Goal: Task Accomplishment & Management: Manage account settings

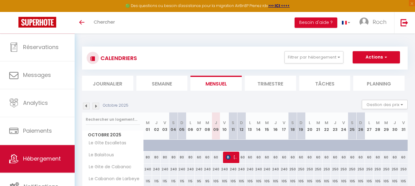
scroll to position [29, 0]
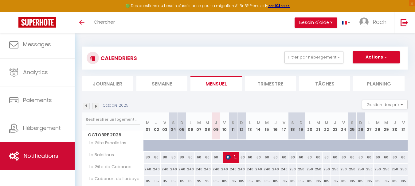
click at [53, 154] on span "Notifications" at bounding box center [41, 156] width 35 height 8
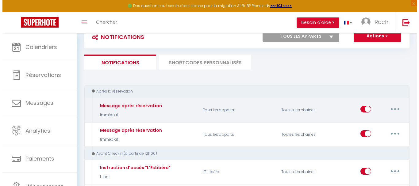
scroll to position [31, 0]
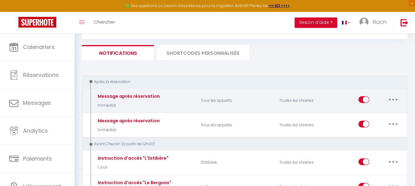
click at [396, 101] on button "button" at bounding box center [392, 100] width 17 height 10
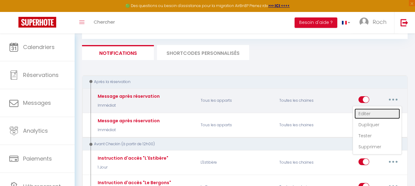
click at [383, 112] on link "Editer" at bounding box center [376, 114] width 45 height 10
type input "Message après réservation"
select select "Immédiat"
select select
checkbox input "true"
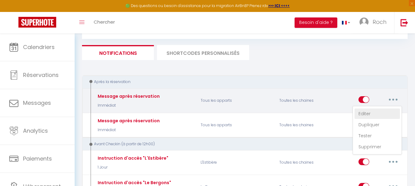
checkbox input "false"
radio input "true"
type input "Réservation validée !"
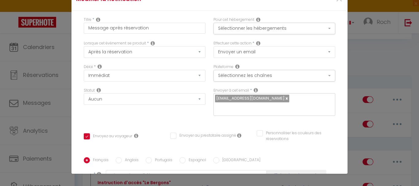
scroll to position [0, 0]
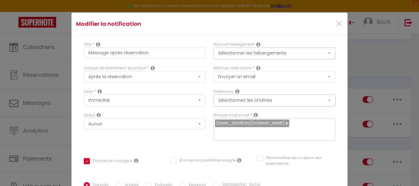
click at [314, 102] on button "Sélectionnez les chaînes" at bounding box center [275, 101] width 122 height 12
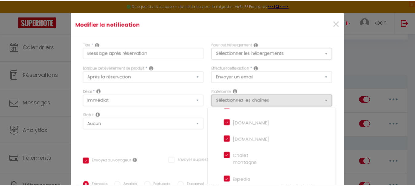
scroll to position [31, 0]
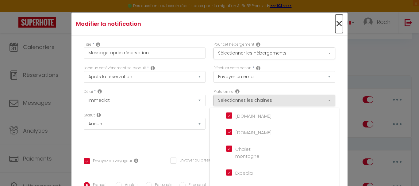
click at [336, 24] on span "×" at bounding box center [340, 24] width 8 height 18
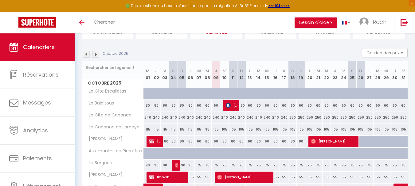
scroll to position [61, 0]
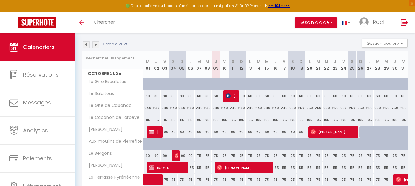
click at [97, 43] on img at bounding box center [95, 44] width 7 height 7
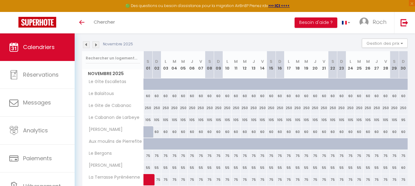
click at [95, 45] on img at bounding box center [95, 44] width 7 height 7
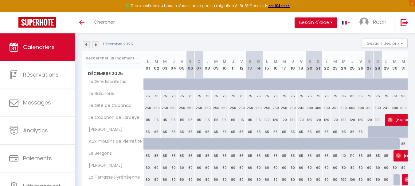
click at [84, 45] on img at bounding box center [86, 44] width 7 height 7
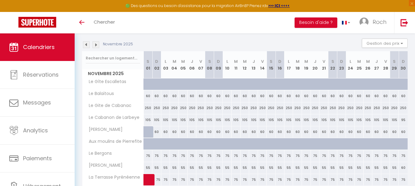
click at [87, 47] on img at bounding box center [86, 44] width 7 height 7
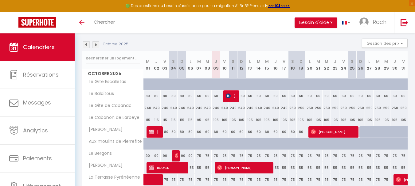
click at [218, 96] on div "60" at bounding box center [216, 96] width 9 height 11
type input "60"
type input "Jeu 09 Octobre 2025"
type input "Ven 10 Octobre 2025"
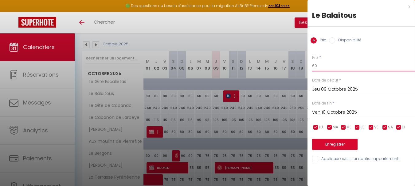
click at [336, 68] on input "60" at bounding box center [363, 65] width 103 height 11
type input "65"
click at [340, 113] on input "Ven 10 Octobre 2025" at bounding box center [363, 113] width 103 height 8
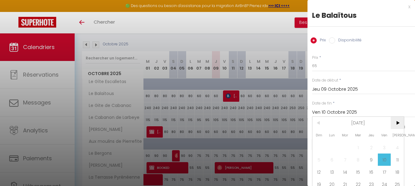
click at [394, 121] on span ">" at bounding box center [397, 123] width 13 height 12
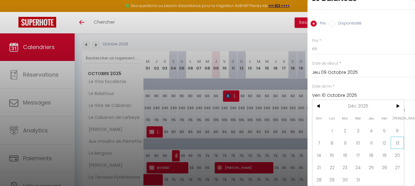
click at [398, 140] on span "13" at bounding box center [397, 143] width 13 height 12
type input "Sam 13 Décembre 2025"
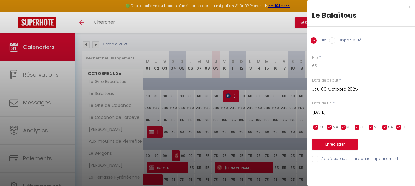
scroll to position [0, 0]
click at [353, 146] on button "Enregistrer" at bounding box center [334, 144] width 45 height 11
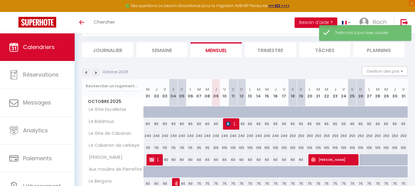
scroll to position [61, 0]
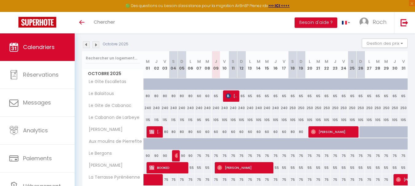
click at [95, 47] on img at bounding box center [95, 44] width 7 height 7
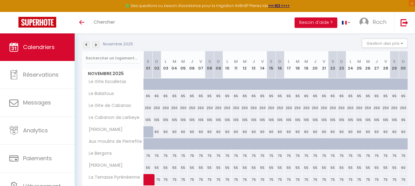
click at [95, 46] on img at bounding box center [95, 44] width 7 height 7
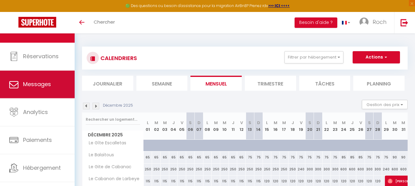
scroll to position [0, 0]
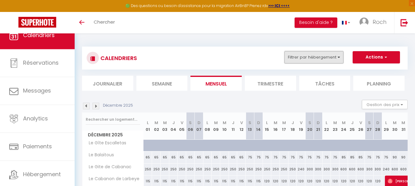
click at [321, 60] on button "Filtrer par hébergement" at bounding box center [313, 57] width 59 height 12
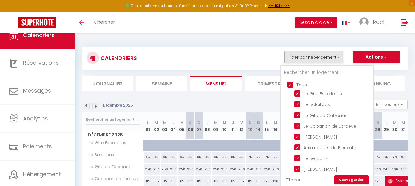
click at [292, 83] on input "Tous" at bounding box center [333, 84] width 92 height 6
checkbox input "false"
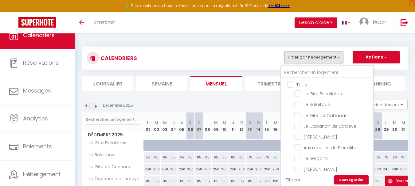
checkbox input "false"
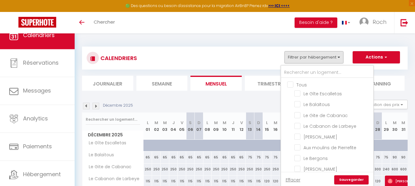
checkbox input "false"
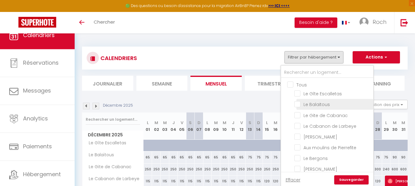
click at [300, 103] on input "Le Balaïtous" at bounding box center [332, 104] width 77 height 6
checkbox input "true"
click at [358, 179] on link "Sauvegarder" at bounding box center [351, 180] width 34 height 9
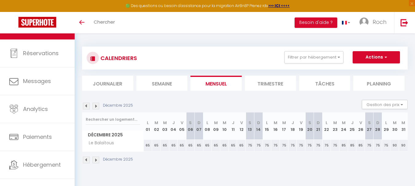
click at [86, 104] on img at bounding box center [86, 106] width 7 height 7
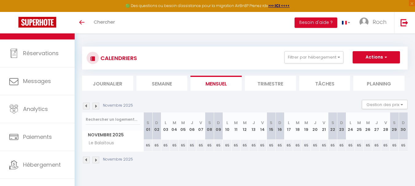
click at [89, 111] on div "Novembre 2025 Gestion des prix Nb Nuits minimum Règles Disponibilité" at bounding box center [244, 106] width 325 height 13
click at [90, 108] on div "Novembre 2025" at bounding box center [108, 106] width 53 height 7
click at [90, 107] on div "Novembre 2025" at bounding box center [108, 106] width 53 height 7
click at [87, 107] on img at bounding box center [86, 106] width 7 height 7
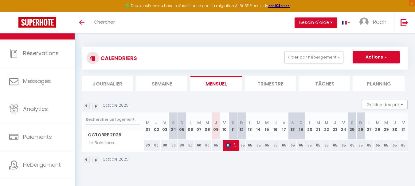
click at [86, 107] on img at bounding box center [86, 106] width 7 height 7
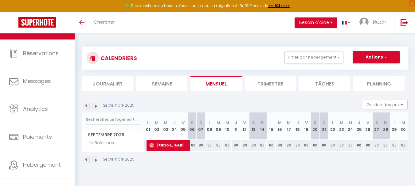
click at [86, 107] on img at bounding box center [86, 106] width 7 height 7
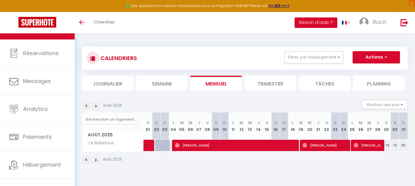
click at [86, 107] on img at bounding box center [86, 106] width 7 height 7
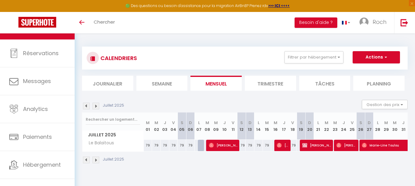
click at [99, 106] on img at bounding box center [95, 106] width 7 height 7
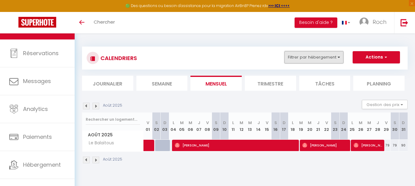
click at [327, 55] on button "Filtrer par hébergement" at bounding box center [313, 57] width 59 height 12
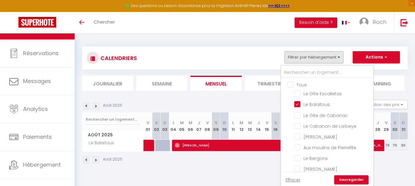
click at [293, 83] on input "Tous" at bounding box center [333, 84] width 92 height 6
checkbox input "true"
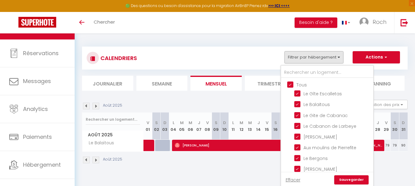
checkbox input "true"
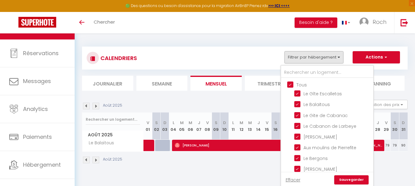
checkbox input "true"
click at [339, 182] on link "Sauvegarder" at bounding box center [351, 180] width 34 height 9
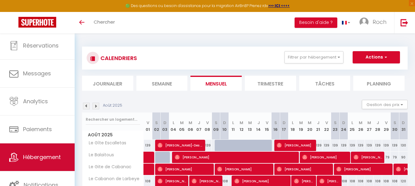
click at [41, 157] on span "Hébergement" at bounding box center [42, 158] width 38 height 8
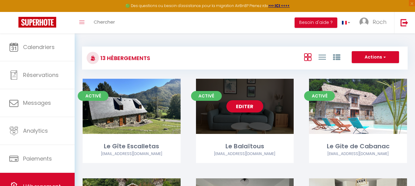
click at [241, 124] on div "Editer" at bounding box center [245, 106] width 98 height 55
select select "3"
select select "2"
select select "1"
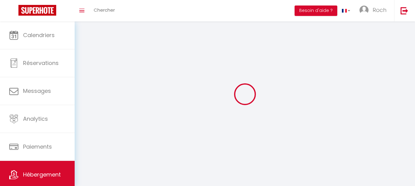
select select
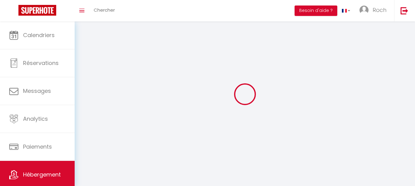
checkbox input "false"
select select
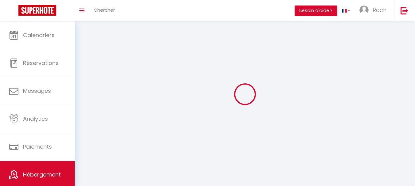
select select
select select "1"
select select
select select "28"
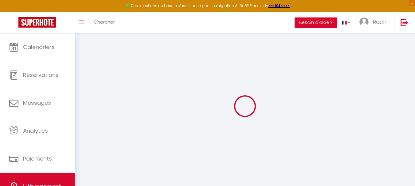
select select
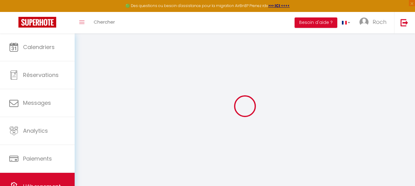
select select
checkbox input "false"
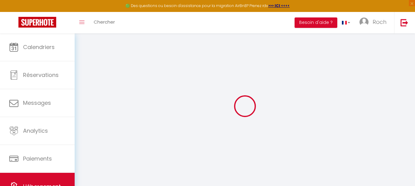
select select
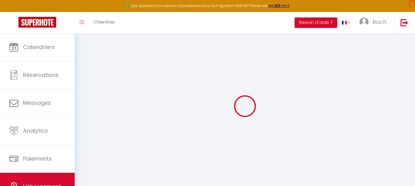
select select
checkbox input "false"
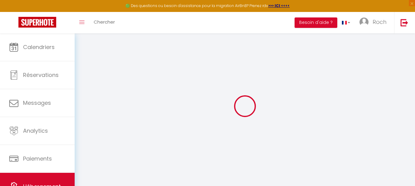
checkbox input "false"
select select
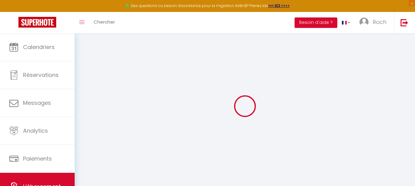
select select
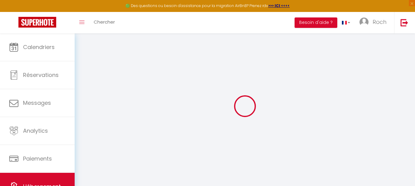
checkbox input "false"
select select
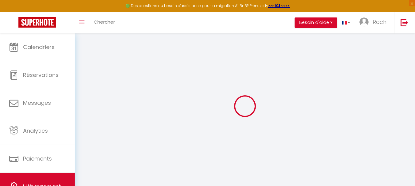
select select
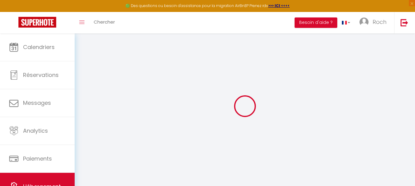
select select
checkbox input "false"
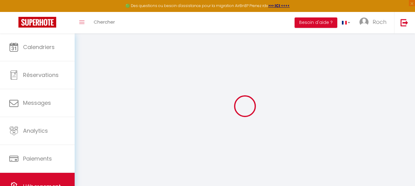
checkbox input "false"
select select
type input "Le Balaïtous"
type input "Catherine"
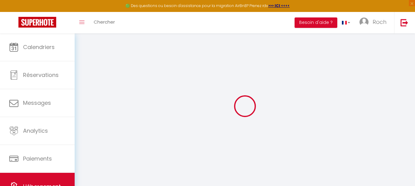
type input "Artigalet"
type input "8 Rue du Balaitous"
type input "65400"
type input "Argelès-Gazost"
type input "70"
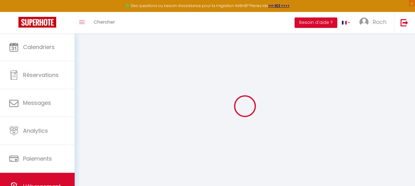
type input "60"
type input "1.30"
select select
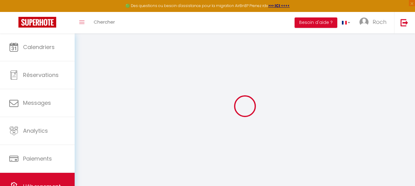
select select
type input "9 Chemin de Lannesèque"
type input "65400"
type input "Argelès-Gazost"
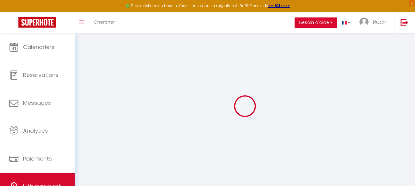
type input "[EMAIL_ADDRESS][DOMAIN_NAME]"
select select "12866"
checkbox input "false"
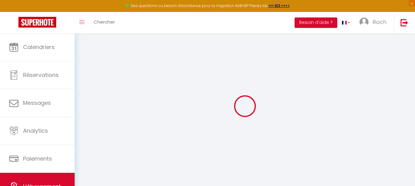
checkbox input "false"
select select
type input "70"
type input "0"
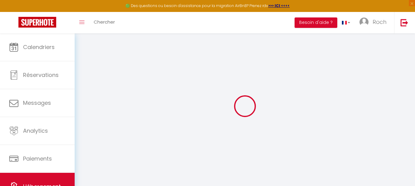
type input "0"
select select
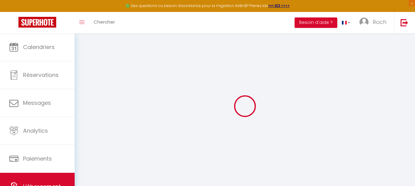
select select
checkbox input "false"
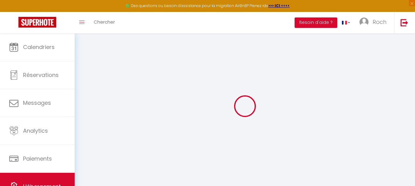
select select
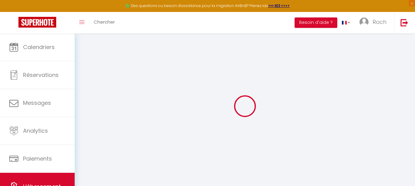
checkbox input "false"
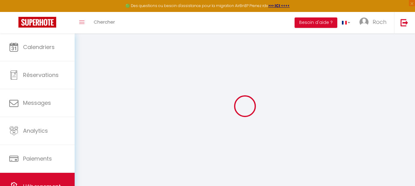
checkbox input "false"
select select "17:00"
select select
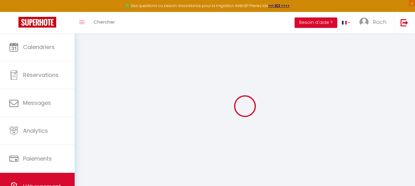
select select "11:00"
select select "15"
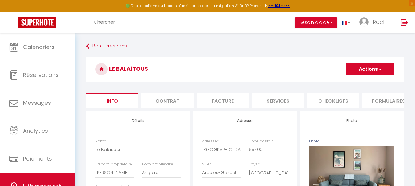
select select
checkbox input "false"
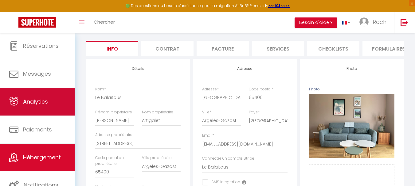
scroll to position [144, 0]
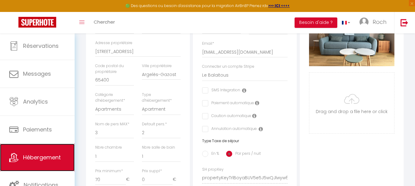
click at [33, 157] on span "Hébergement" at bounding box center [42, 158] width 38 height 8
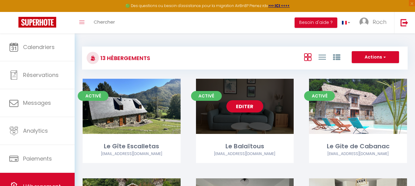
click at [238, 110] on link "Editer" at bounding box center [244, 106] width 37 height 12
select select "3"
select select "2"
select select "1"
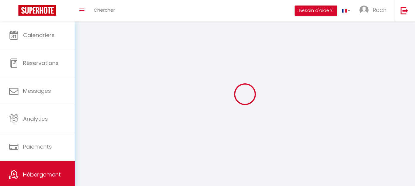
select select
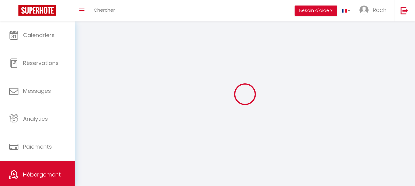
checkbox input "false"
select select
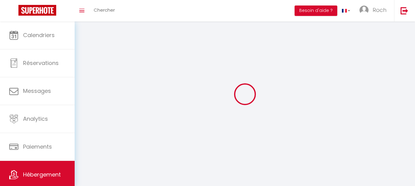
select select
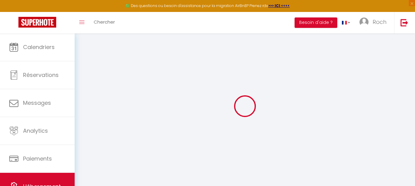
select select "+ 17 %"
select select "4672-1188866987951051353"
select select
checkbox input "false"
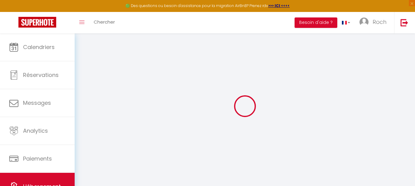
checkbox input "false"
select select "EUR"
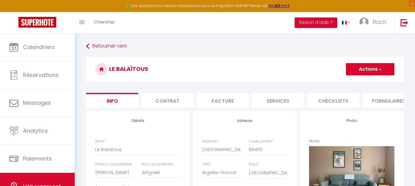
scroll to position [0, 79]
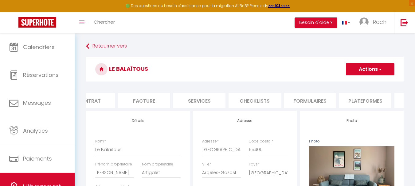
click at [320, 99] on li "Formulaires" at bounding box center [310, 100] width 52 height 15
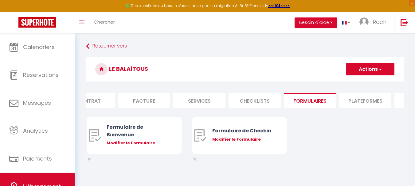
click at [350, 98] on li "Plateformes" at bounding box center [365, 100] width 52 height 15
select select
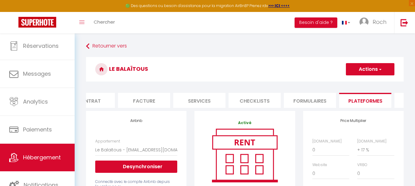
click at [200, 103] on li "Services" at bounding box center [199, 100] width 52 height 15
select select
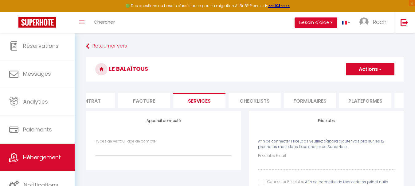
click at [348, 100] on li "Plateformes" at bounding box center [365, 100] width 52 height 15
select select
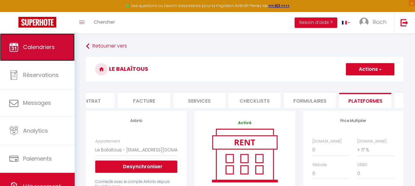
click at [14, 49] on icon at bounding box center [13, 47] width 9 height 9
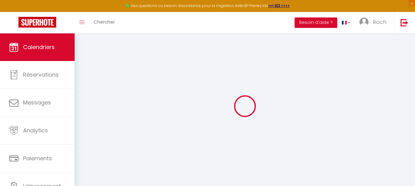
select select
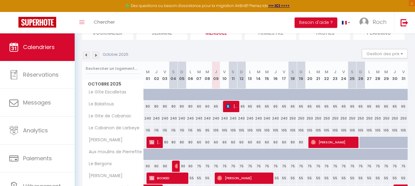
scroll to position [61, 0]
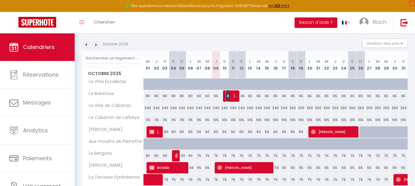
click at [229, 97] on img at bounding box center [228, 96] width 5 height 5
select select "KO"
select select "0"
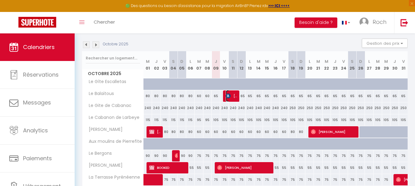
select select "1"
select select
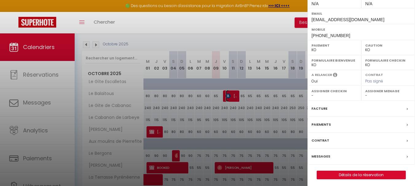
scroll to position [100, 0]
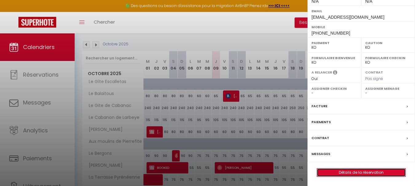
click at [355, 173] on link "Détails de la réservation" at bounding box center [361, 173] width 88 height 8
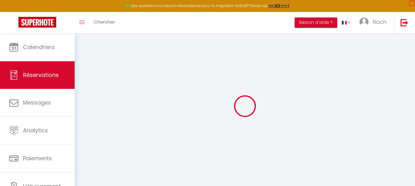
type input "Oscar"
type input "Morales"
type input "omoral.397782@guest.booking.com"
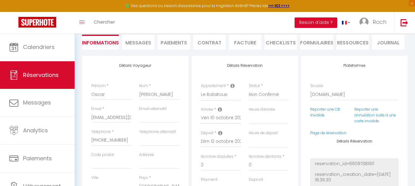
scroll to position [31, 0]
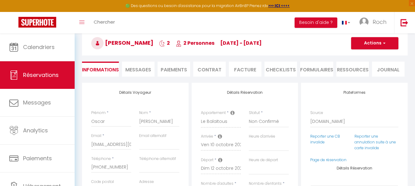
click at [241, 67] on li "Facture" at bounding box center [245, 69] width 33 height 15
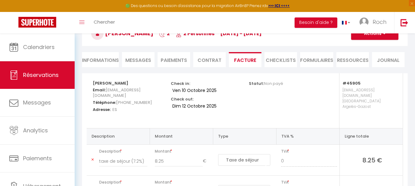
scroll to position [35, 0]
